Goal: Transaction & Acquisition: Obtain resource

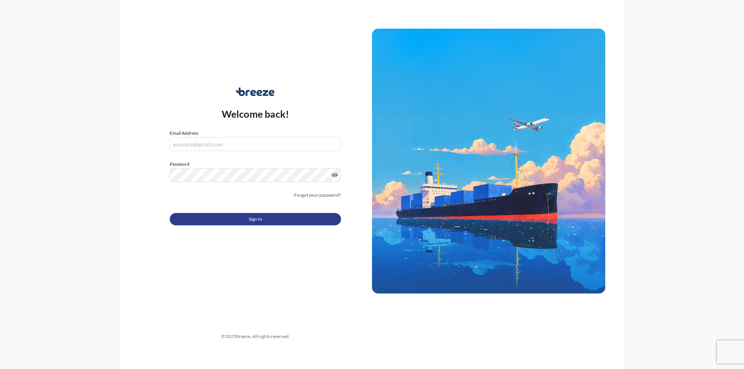
type input "[PERSON_NAME][EMAIL_ADDRESS][DOMAIN_NAME]"
click at [219, 219] on button "Sign In" at bounding box center [255, 219] width 171 height 12
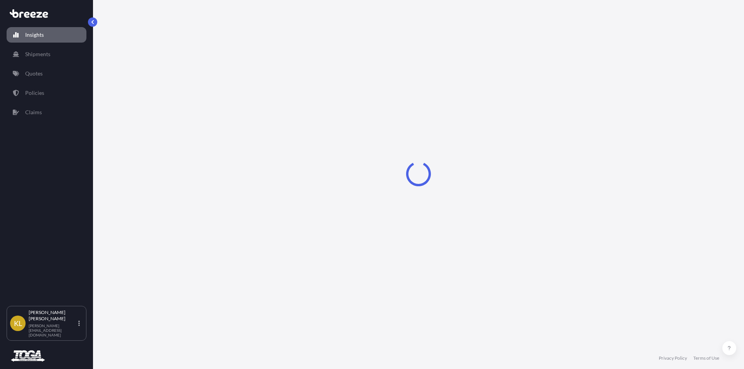
select select "2025"
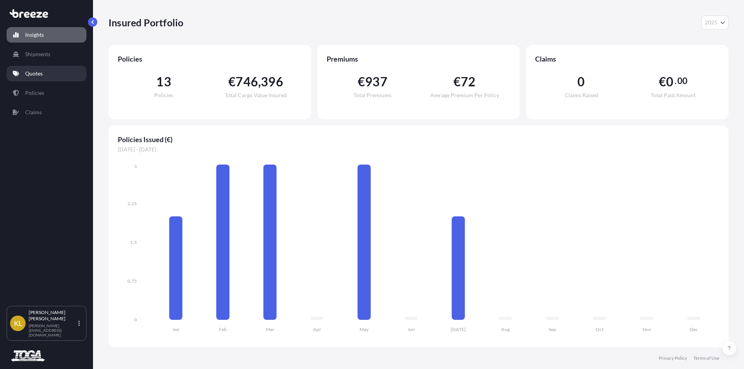
click at [31, 77] on p "Quotes" at bounding box center [33, 74] width 17 height 8
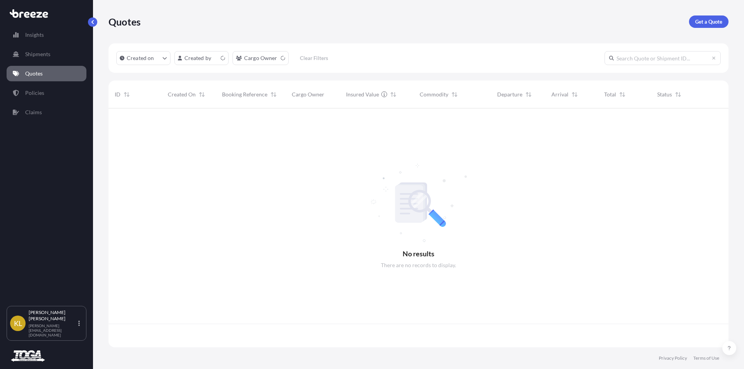
scroll to position [238, 614]
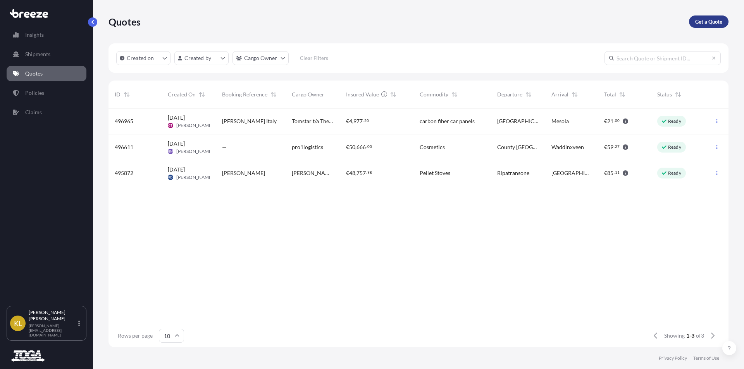
click at [704, 23] on p "Get a Quote" at bounding box center [708, 22] width 27 height 8
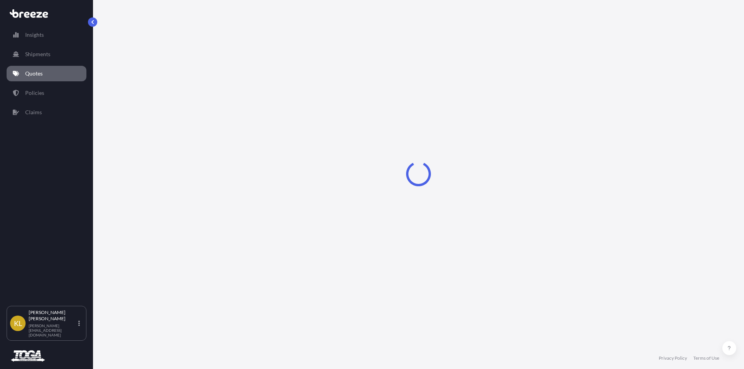
select select "Sea"
select select "1"
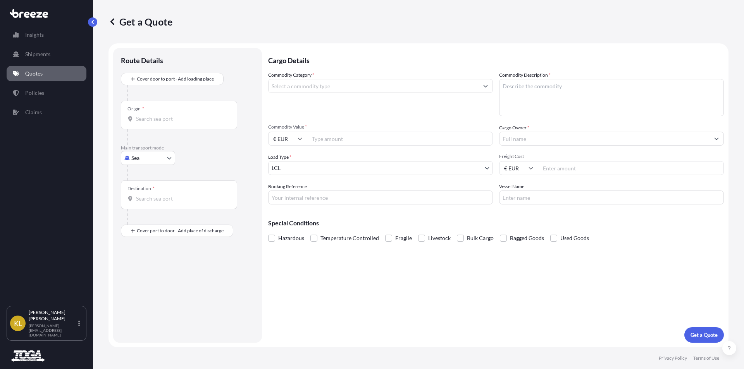
click at [143, 159] on body "Insights Shipments Quotes Policies Claims [PERSON_NAME] Bowen [EMAIL_ADDRESS][D…" at bounding box center [372, 184] width 744 height 369
click at [148, 207] on div "Road" at bounding box center [148, 206] width 48 height 14
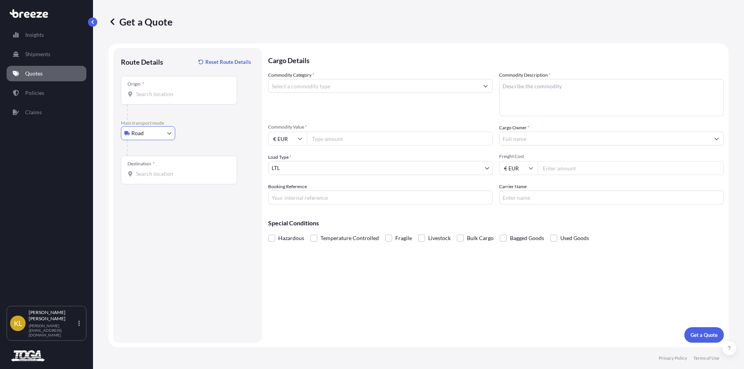
click at [146, 135] on body "Insights Shipments Quotes Policies Claims [PERSON_NAME] Bowen [EMAIL_ADDRESS][D…" at bounding box center [372, 184] width 744 height 369
click at [145, 156] on div "Sea" at bounding box center [148, 154] width 48 height 14
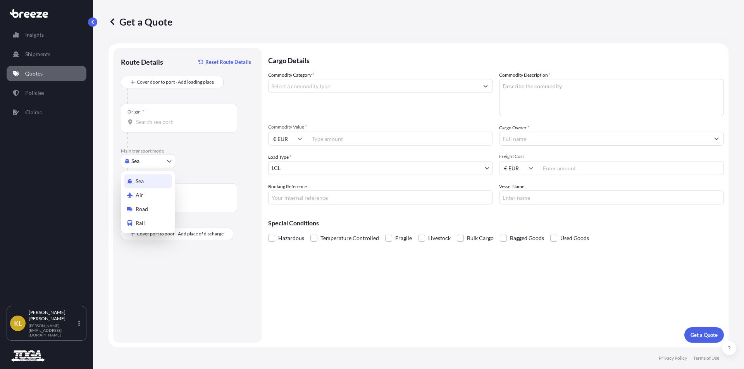
click at [143, 168] on body "Insights Shipments Quotes Policies Claims [PERSON_NAME] Bowen [EMAIL_ADDRESS][D…" at bounding box center [372, 184] width 744 height 369
click at [143, 213] on span "Road" at bounding box center [142, 209] width 12 height 8
select select "Road"
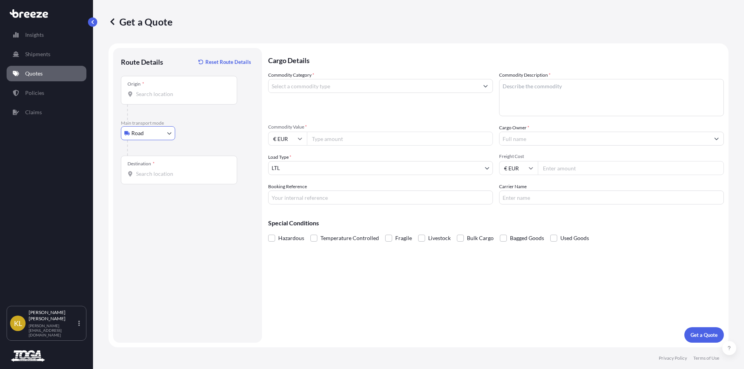
click at [150, 97] on input "Origin *" at bounding box center [181, 94] width 91 height 8
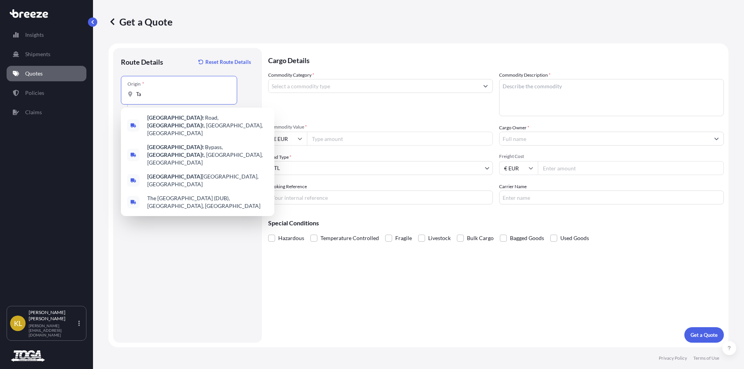
type input "T"
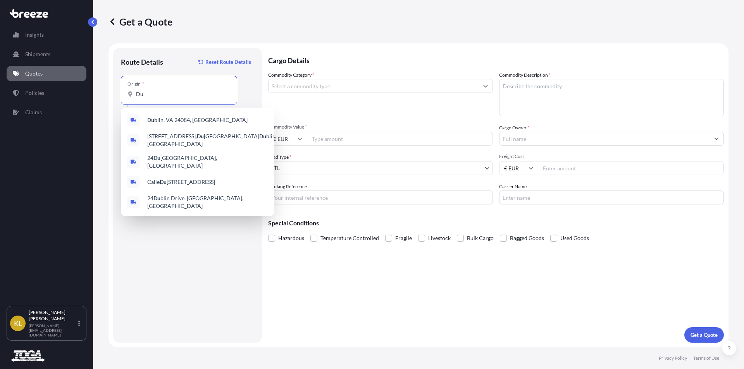
type input "D"
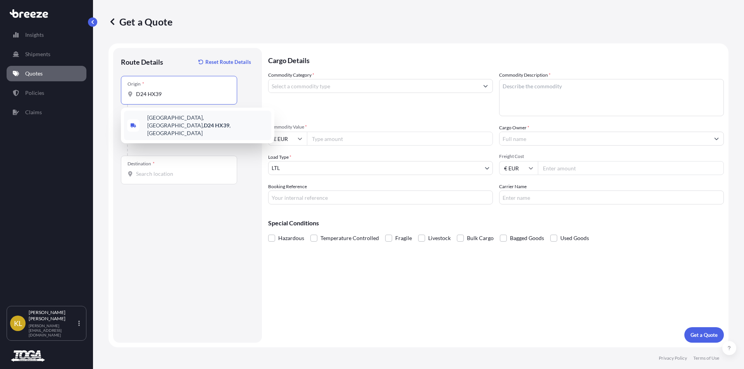
click at [184, 122] on span "[GEOGRAPHIC_DATA], [GEOGRAPHIC_DATA], [GEOGRAPHIC_DATA] , [GEOGRAPHIC_DATA]" at bounding box center [207, 125] width 121 height 23
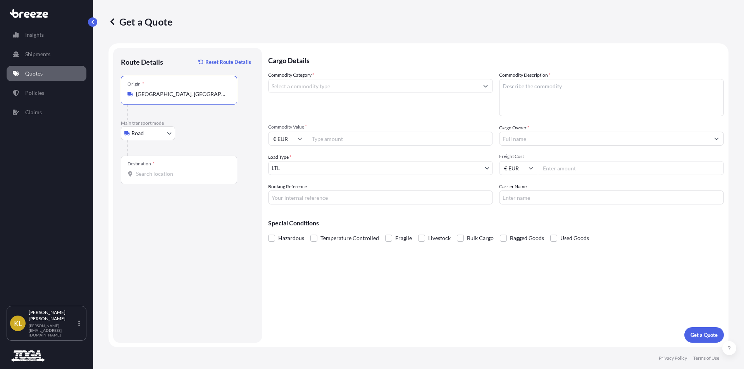
type input "[GEOGRAPHIC_DATA], [GEOGRAPHIC_DATA], [GEOGRAPHIC_DATA], [GEOGRAPHIC_DATA]"
click at [149, 177] on input "Destination *" at bounding box center [181, 174] width 91 height 8
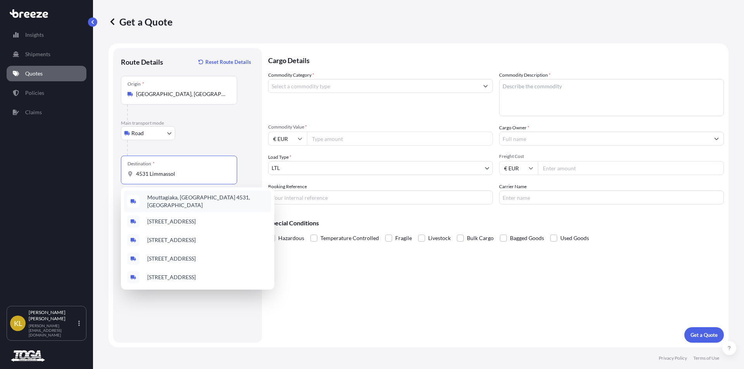
click at [185, 198] on span "Mouttagiaka, [GEOGRAPHIC_DATA] 4531, [GEOGRAPHIC_DATA]" at bounding box center [207, 202] width 121 height 16
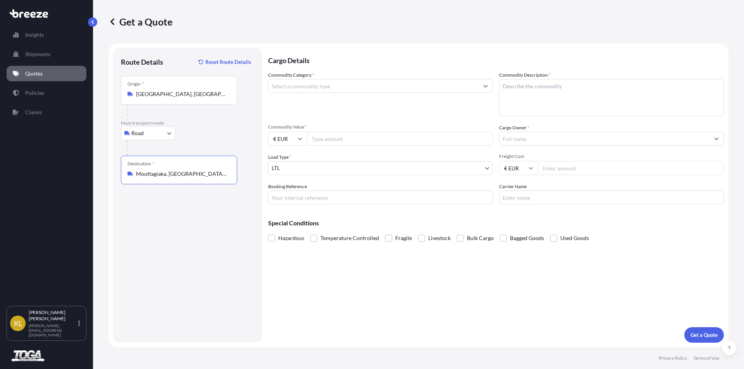
type input "Mouttagiaka, [GEOGRAPHIC_DATA] 4531, [GEOGRAPHIC_DATA]"
click at [349, 87] on input "Commodity Category *" at bounding box center [374, 86] width 210 height 14
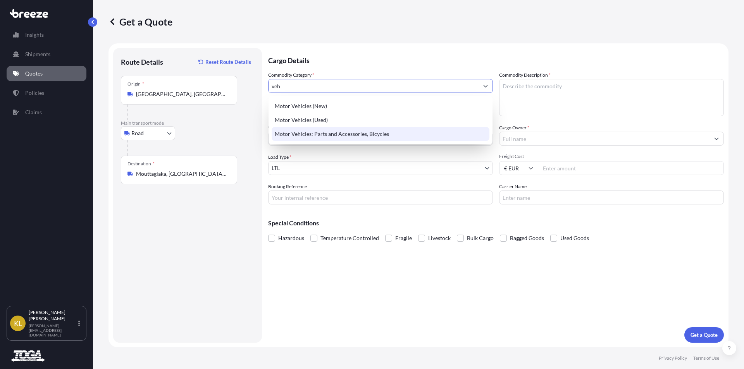
click at [340, 132] on div "Motor Vehicles: Parts and Accessories, Bicycles" at bounding box center [381, 134] width 218 height 14
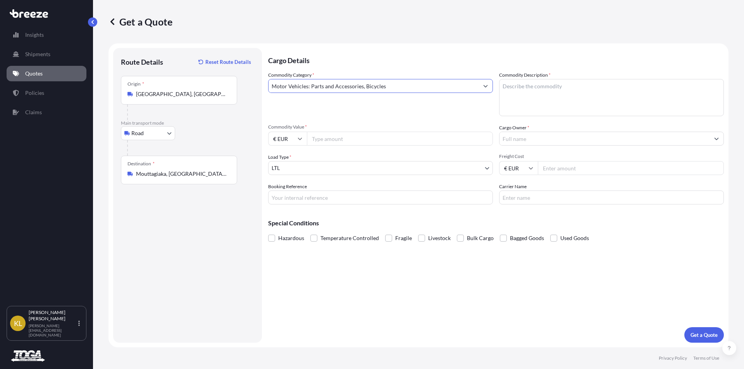
type input "Motor Vehicles: Parts and Accessories, Bicycles"
click at [541, 87] on textarea "Commodity Description *" at bounding box center [611, 97] width 225 height 37
type textarea "Carbon Fiber Car Panels"
click at [333, 140] on input "Commodity Value *" at bounding box center [400, 139] width 186 height 14
type input "9000.00"
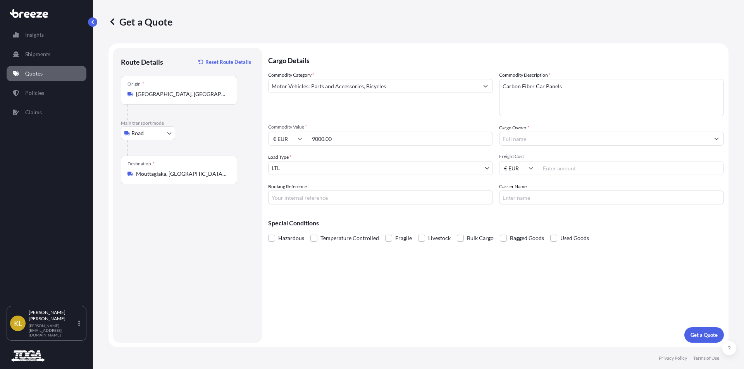
click at [518, 139] on input "Cargo Owner *" at bounding box center [605, 139] width 210 height 14
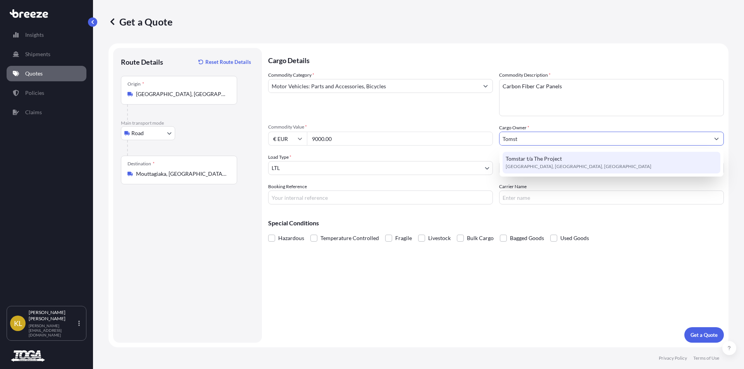
click at [537, 165] on span "[GEOGRAPHIC_DATA], [GEOGRAPHIC_DATA], [GEOGRAPHIC_DATA]" at bounding box center [579, 167] width 146 height 8
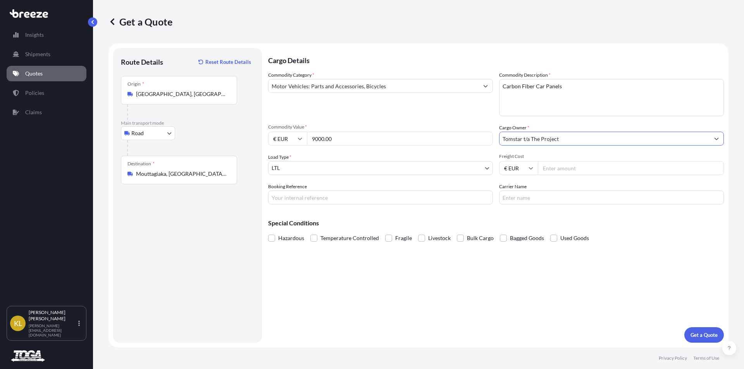
type input "Tomstar t/a The Project"
click at [311, 166] on body "15 options available. 9 options available. 2 options available. 0 options avail…" at bounding box center [372, 184] width 744 height 369
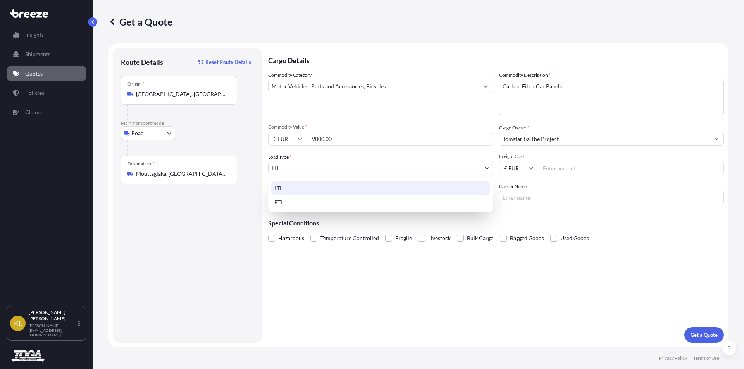
click at [345, 190] on div "LTL" at bounding box center [380, 188] width 219 height 14
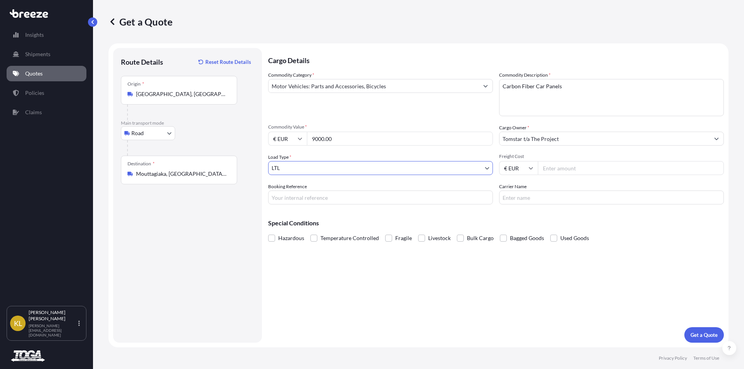
click at [573, 169] on input "Freight Cost" at bounding box center [631, 168] width 186 height 14
type input "1045.00"
click at [542, 204] on input "Carrier Name" at bounding box center [611, 198] width 225 height 14
type input "Toga Freight"
click at [707, 330] on button "Get a Quote" at bounding box center [705, 336] width 40 height 16
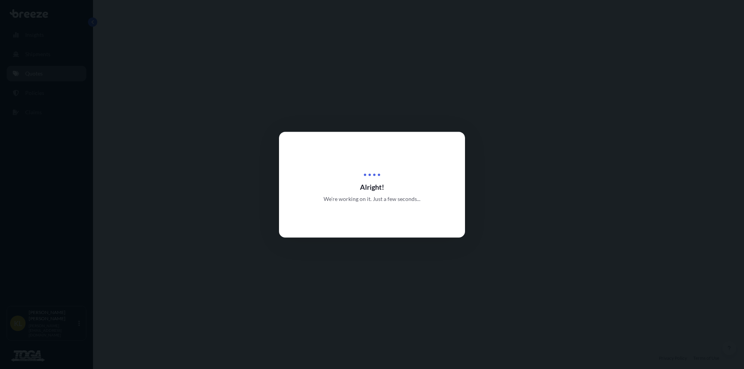
select select "Road"
select select "1"
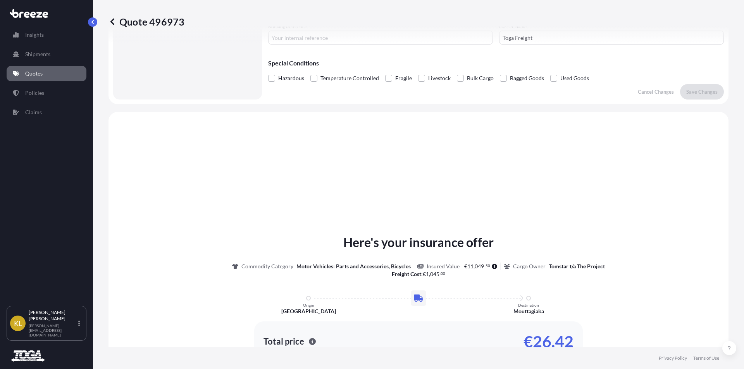
scroll to position [233, 0]
